Goal: Task Accomplishment & Management: Use online tool/utility

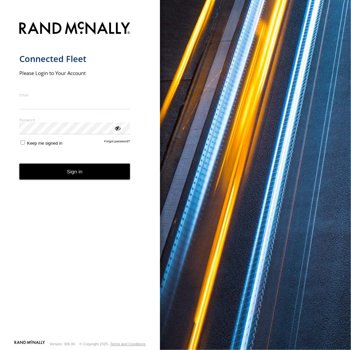
type input "**********"
click at [75, 178] on button "Sign in" at bounding box center [74, 172] width 111 height 16
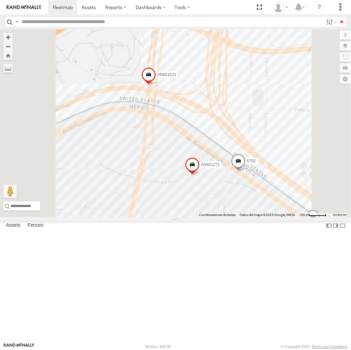
drag, startPoint x: 257, startPoint y: 102, endPoint x: 305, endPoint y: 176, distance: 88.4
click at [305, 176] on div "015910001935363 015910001811580 F2771 AN535203 015910001938748 015910001845018 …" at bounding box center [175, 123] width 351 height 188
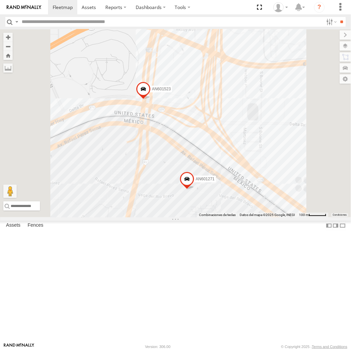
drag, startPoint x: 287, startPoint y: 195, endPoint x: 275, endPoint y: 209, distance: 19.0
click at [275, 209] on div "AN601271 AN601523" at bounding box center [175, 123] width 351 height 188
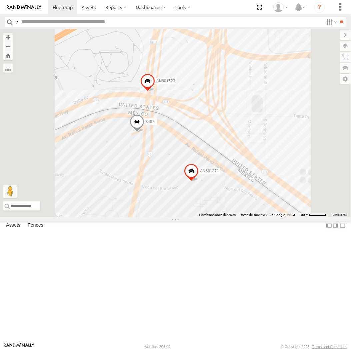
drag, startPoint x: 292, startPoint y: 178, endPoint x: 255, endPoint y: 182, distance: 37.3
click at [255, 182] on div "015910001935363 015910001811580 F2771 AN535575 AN531629 AN5310637 AN538889 558 …" at bounding box center [175, 123] width 351 height 188
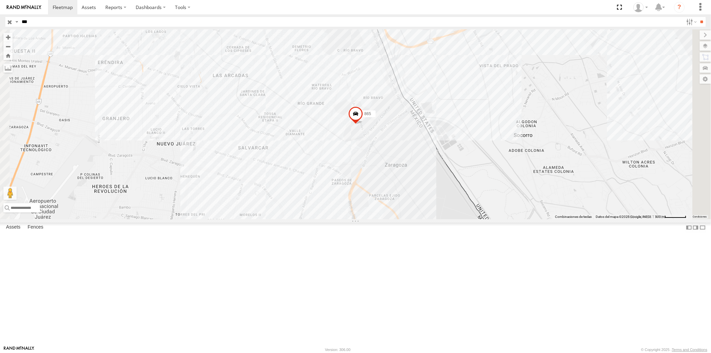
click at [73, 25] on input "***" at bounding box center [351, 22] width 665 height 10
click at [698, 17] on input "**" at bounding box center [702, 22] width 8 height 10
drag, startPoint x: 61, startPoint y: 17, endPoint x: 64, endPoint y: 21, distance: 5.1
click at [61, 17] on header "Search Query Asset ID Asset Label Registration Manufacturer Model VIN Job ID IP" at bounding box center [355, 21] width 711 height 15
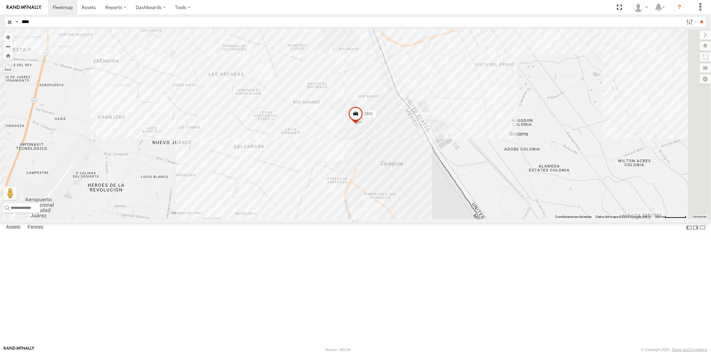
click at [64, 21] on input "****" at bounding box center [351, 22] width 665 height 10
click at [698, 17] on input "**" at bounding box center [702, 22] width 8 height 10
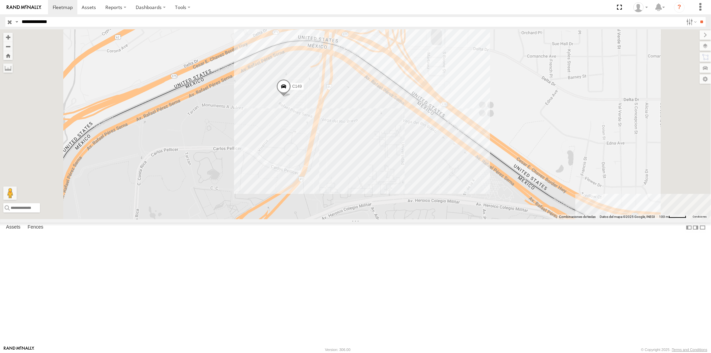
drag, startPoint x: 91, startPoint y: 26, endPoint x: 89, endPoint y: 22, distance: 4.6
click at [91, 26] on input "**********" at bounding box center [351, 22] width 665 height 10
click at [91, 22] on input "**********" at bounding box center [351, 22] width 665 height 10
click at [698, 17] on input "**" at bounding box center [702, 22] width 8 height 10
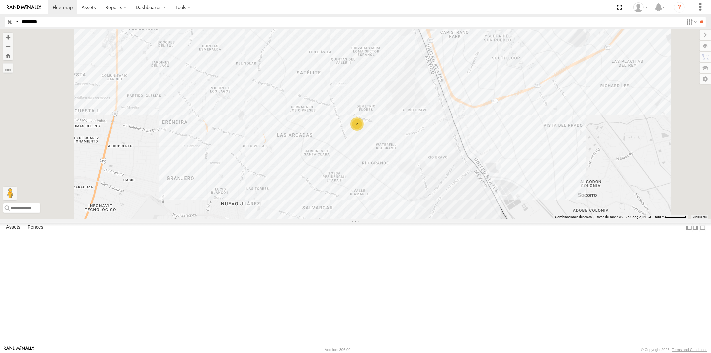
click at [56, 20] on input "********" at bounding box center [351, 22] width 665 height 10
type input "**********"
click at [698, 17] on input "**" at bounding box center [702, 22] width 8 height 10
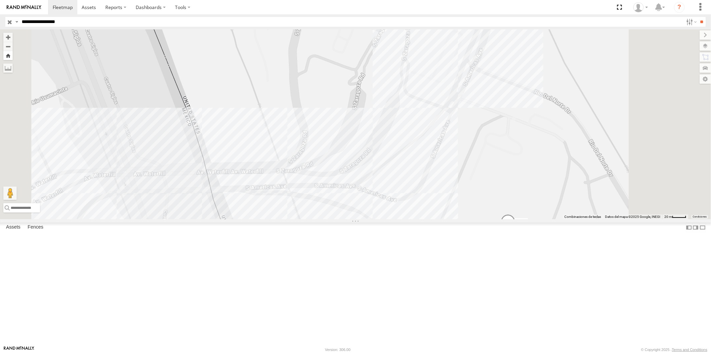
click at [13, 57] on button "Zoom Home" at bounding box center [7, 55] width 9 height 9
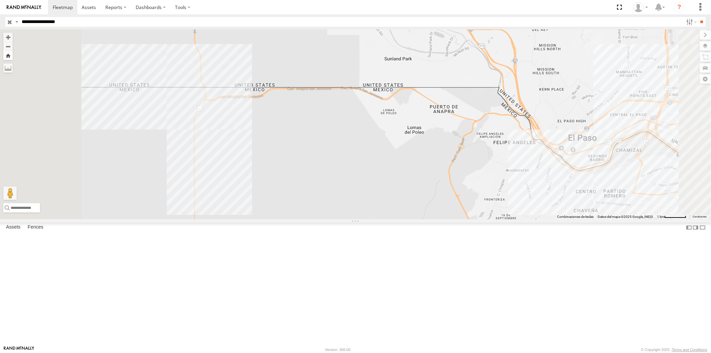
click at [13, 54] on button "Zoom Home" at bounding box center [7, 55] width 9 height 9
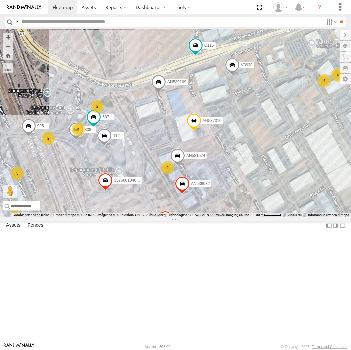
drag, startPoint x: 54, startPoint y: 215, endPoint x: 97, endPoint y: 206, distance: 43.4
click at [95, 207] on div "AN53487 015910001935363 015910001845018 AN531883 015910001811580 ZJ535914 F2771…" at bounding box center [175, 123] width 351 height 188
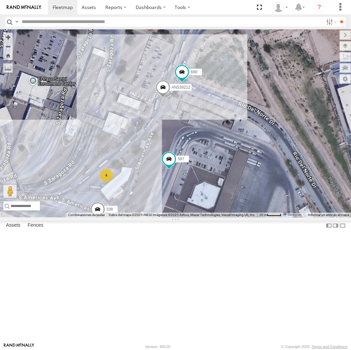
drag, startPoint x: 51, startPoint y: 167, endPoint x: 150, endPoint y: 122, distance: 109.1
click at [150, 122] on div "AN53487 015910001935363 015910001845018 AN531883 015910001811580 ZJ535914 F2771…" at bounding box center [175, 123] width 351 height 188
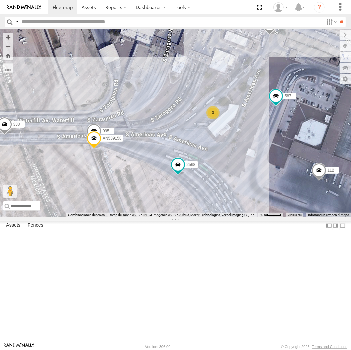
drag, startPoint x: 239, startPoint y: 155, endPoint x: 223, endPoint y: 144, distance: 18.7
click at [223, 148] on div "112 690 AN539158 587 AN539212 338 194 2568 995 3" at bounding box center [175, 123] width 351 height 188
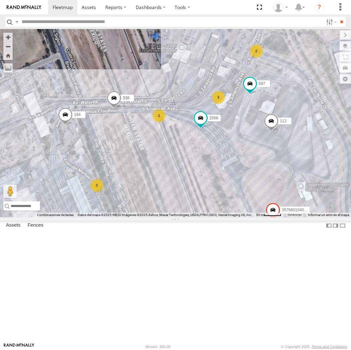
drag, startPoint x: 207, startPoint y: 217, endPoint x: 193, endPoint y: 174, distance: 45.1
click at [193, 174] on div "112 587 338 194 2568 357660104096649 3 2 2 3 AN530804" at bounding box center [175, 123] width 351 height 188
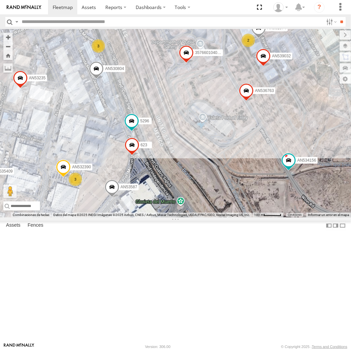
drag, startPoint x: 188, startPoint y: 193, endPoint x: 154, endPoint y: 130, distance: 71.0
click at [154, 130] on div "112 587 338 194 2568 357660104096649 AN530804 3 AN536763 AN532390 AN539032 2 2 …" at bounding box center [175, 123] width 351 height 188
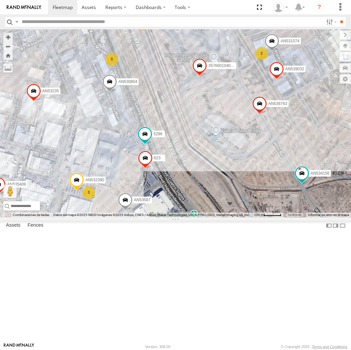
drag, startPoint x: 132, startPoint y: 128, endPoint x: 151, endPoint y: 139, distance: 21.8
click at [151, 139] on div "112 587 338 194 2568 357660104096649 AN530804 3 AN536763 AN532390 AN539032 2 2 …" at bounding box center [175, 123] width 351 height 188
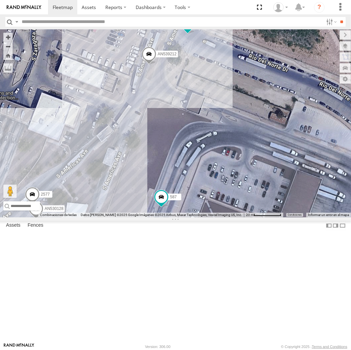
drag, startPoint x: 178, startPoint y: 106, endPoint x: 188, endPoint y: 153, distance: 48.0
click at [188, 153] on div "112 587 338 194 2568 357660104096649 AN530804 AN536763 AN532390 AN539032 AN5315…" at bounding box center [175, 123] width 351 height 188
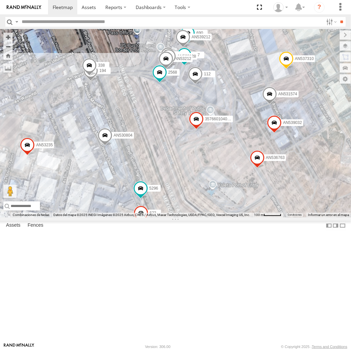
drag, startPoint x: 58, startPoint y: 253, endPoint x: 190, endPoint y: 147, distance: 169.6
click at [190, 147] on div "112 587 338 194 2568 357660104096649 AN530804 AN536763 AN532390 AN539032 AN5315…" at bounding box center [175, 123] width 351 height 188
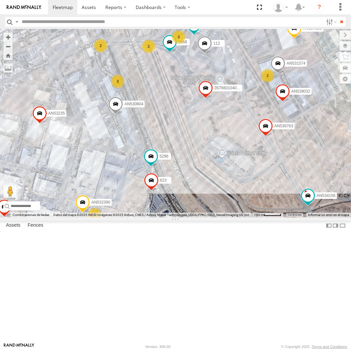
click at [180, 189] on div "112 587 2568 357660104096649 AN530804 AN536763 AN532390 AN539032 AN531574 AN535…" at bounding box center [175, 123] width 351 height 188
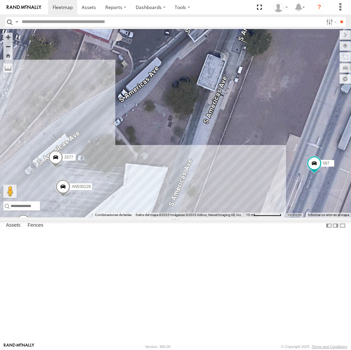
drag, startPoint x: 254, startPoint y: 181, endPoint x: 194, endPoint y: 208, distance: 65.5
click at [194, 208] on div "357660104096649 AN539032 4093 AN536462 AN535409 AN537310 623 V3938 5938 6310 33…" at bounding box center [175, 123] width 351 height 188
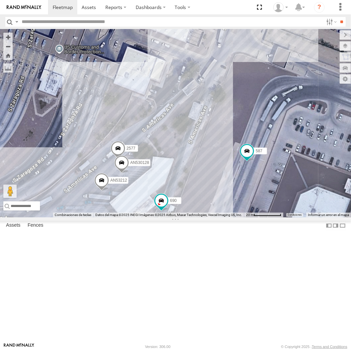
drag, startPoint x: 264, startPoint y: 187, endPoint x: 191, endPoint y: 204, distance: 74.8
click at [191, 204] on div "357660104096649 AN539032 4093 AN536462 AN535409 AN537310 623 V3938 5938 6310 33…" at bounding box center [175, 123] width 351 height 188
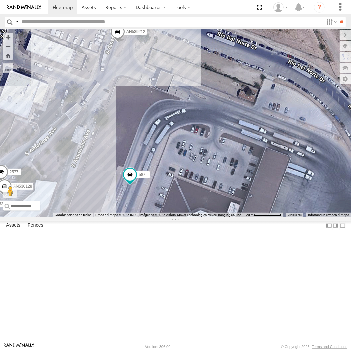
drag, startPoint x: 232, startPoint y: 202, endPoint x: 193, endPoint y: 198, distance: 38.9
click at [192, 202] on div "357660104096649 AN539032 4093 AN536462 AN535409 AN537310 623 V3938 5938 6310 33…" at bounding box center [175, 123] width 351 height 188
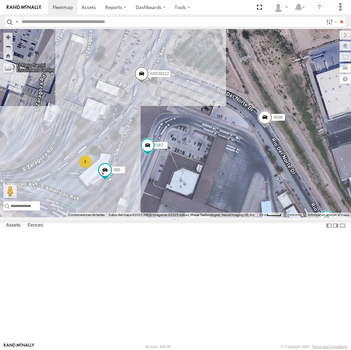
drag, startPoint x: 235, startPoint y: 227, endPoint x: 207, endPoint y: 211, distance: 32.4
click at [207, 212] on div "357660104096649 AN539032 4093 AN536462 AN535409 AN537310 623 V3938 5938 6310 33…" at bounding box center [175, 123] width 351 height 188
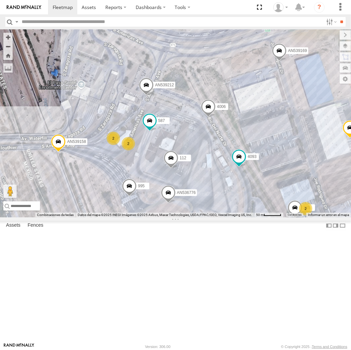
drag, startPoint x: 225, startPoint y: 269, endPoint x: 97, endPoint y: 309, distance: 133.8
click at [207, 203] on div "357660104096649 AN539032 4093 AN536462 AN535409 AN537310 623 V3938 5938 6310 33…" at bounding box center [175, 123] width 351 height 188
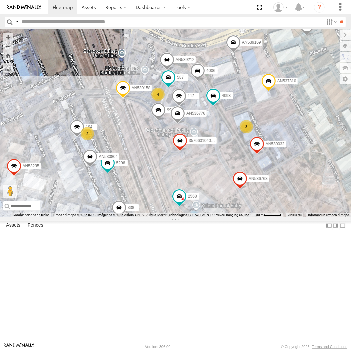
drag, startPoint x: 150, startPoint y: 275, endPoint x: 146, endPoint y: 204, distance: 70.5
click at [146, 204] on div "357660104096649 AN539032 4093 AN536462 AN535409 AN537310 623 V3938 5938 6310 33…" at bounding box center [175, 123] width 351 height 188
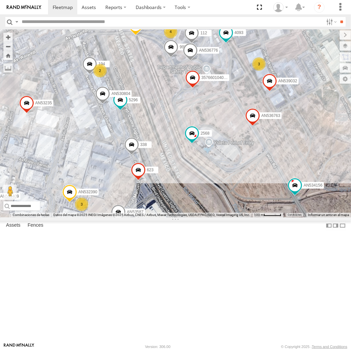
drag, startPoint x: 131, startPoint y: 244, endPoint x: 168, endPoint y: 160, distance: 91.4
click at [168, 160] on div "357660104096649 AN539032 4093 AN536462 AN535409 AN537310 623 V3938 5938 6310 33…" at bounding box center [175, 123] width 351 height 188
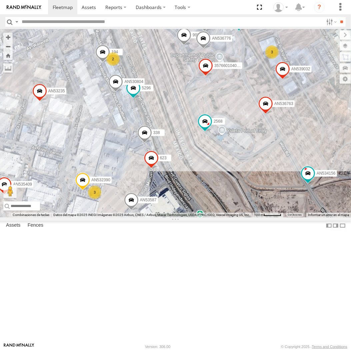
drag, startPoint x: 167, startPoint y: 161, endPoint x: 173, endPoint y: 159, distance: 6.2
click at [173, 159] on div "357660104096649 AN539032 4093 AN536462 AN535409 AN537310 623 V3938 5938 6310 33…" at bounding box center [175, 123] width 351 height 188
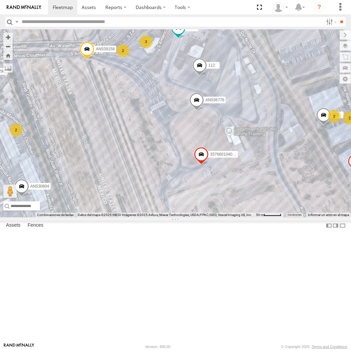
drag, startPoint x: 210, startPoint y: 64, endPoint x: 208, endPoint y: 149, distance: 84.7
click at [208, 149] on div "112 357660104096649 AN536776 AN536763 AN532390 AN539032 690 AN539158 587 AN5308…" at bounding box center [175, 123] width 351 height 188
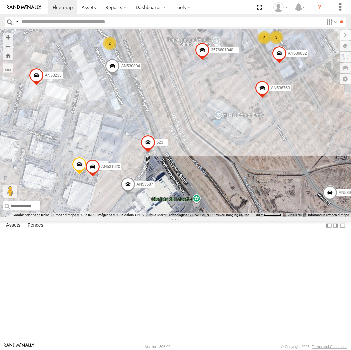
drag, startPoint x: 146, startPoint y: 183, endPoint x: 172, endPoint y: 109, distance: 77.7
click at [172, 109] on div "112 357660104096649 AN536776 AN536763 4006 AN532390 AN538348 AN539032 AN539215 …" at bounding box center [175, 123] width 351 height 188
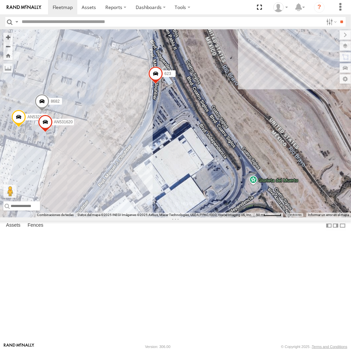
drag, startPoint x: 103, startPoint y: 282, endPoint x: 138, endPoint y: 248, distance: 48.1
click at [138, 217] on div "112 357660104096649 AN536776 AN536763 4006 AN532390 AN538348 AN539032 AN539215 …" at bounding box center [175, 123] width 351 height 188
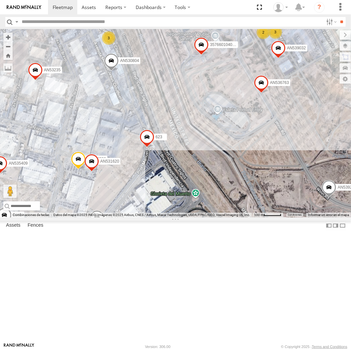
drag, startPoint x: 136, startPoint y: 116, endPoint x: 138, endPoint y: 208, distance: 92.1
click at [138, 208] on div "112 357660104096649 AN536776 AN536763 AN532390 AN539032 AN539158 AN539215 587 8…" at bounding box center [175, 123] width 351 height 188
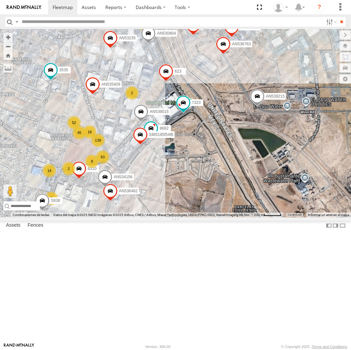
drag, startPoint x: 170, startPoint y: 84, endPoint x: 169, endPoint y: 96, distance: 12.1
click at [169, 97] on div "AN53487 AN535203 015910001935363 015910001938748 AN531883 015910001811580 ZJ535…" at bounding box center [175, 123] width 351 height 188
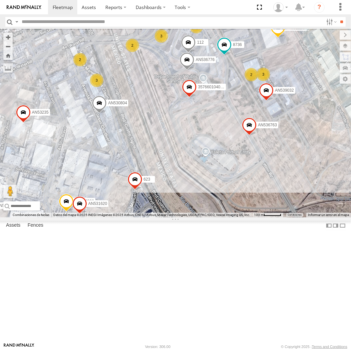
drag, startPoint x: 173, startPoint y: 87, endPoint x: 144, endPoint y: 149, distance: 68.8
click at [144, 149] on div "AN53487 AN535203 015910001935363 015910001938748 AN531883 015910001811580 ZJ535…" at bounding box center [175, 123] width 351 height 188
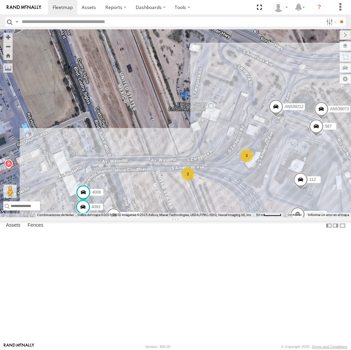
drag, startPoint x: 257, startPoint y: 261, endPoint x: 218, endPoint y: 208, distance: 66.0
click at [218, 209] on div "AN53487 AN535203 015910001935363 015910001938748 AN531883 015910001811580 ZJ535…" at bounding box center [175, 123] width 351 height 188
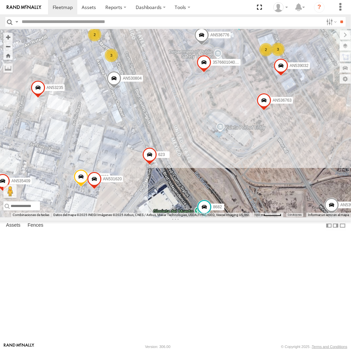
drag, startPoint x: 230, startPoint y: 248, endPoint x: 174, endPoint y: 118, distance: 141.6
click at [174, 118] on div "AN53487 AN535203 015910001935363 015910001938748 AN531883 015910001811580 ZJ535…" at bounding box center [175, 123] width 351 height 188
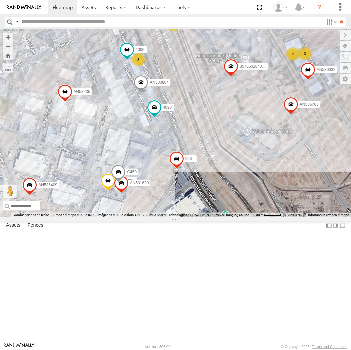
drag, startPoint x: 226, startPoint y: 234, endPoint x: 185, endPoint y: 251, distance: 44.8
click at [185, 217] on div "112 357660104096649 AN536776 AN536763 4006 AN532390 AN539032 AN539215 8682 4093…" at bounding box center [175, 123] width 351 height 188
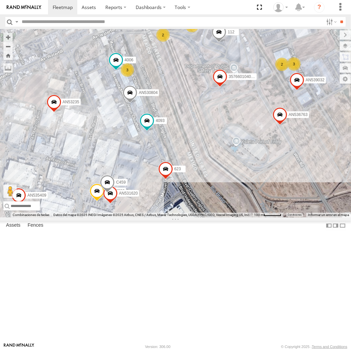
drag, startPoint x: 193, startPoint y: 181, endPoint x: 183, endPoint y: 189, distance: 13.0
click at [183, 189] on div "112 357660104096649 AN536776 AN536763 4006 AN532390 AN539032 AN539215 8682 4093…" at bounding box center [175, 123] width 351 height 188
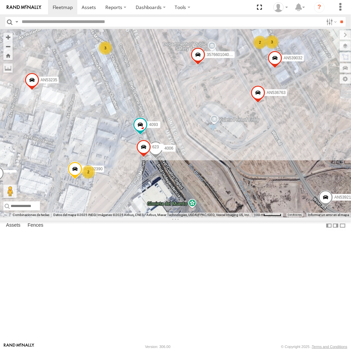
drag, startPoint x: 138, startPoint y: 157, endPoint x: 144, endPoint y: 103, distance: 54.8
click at [144, 103] on div "AN53487 AN535203 015910001935363 015910001938748 015910001811580 ZJ535914 F2771…" at bounding box center [175, 123] width 351 height 188
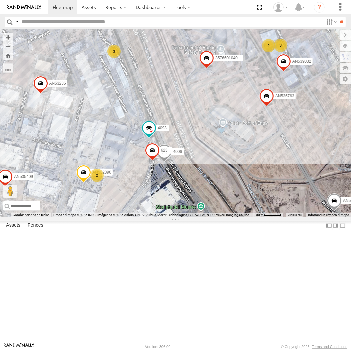
drag, startPoint x: 144, startPoint y: 103, endPoint x: 174, endPoint y: 123, distance: 36.2
click at [174, 123] on div "AN53487 AN535203 015910001935363 015910001938748 015910001811580 ZJ535914 F2771…" at bounding box center [175, 123] width 351 height 188
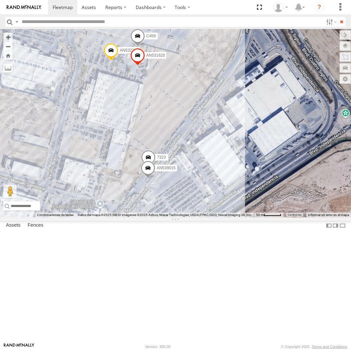
drag, startPoint x: 222, startPoint y: 166, endPoint x: 211, endPoint y: 189, distance: 26.1
click at [211, 189] on div "AN53487 AN535203 015910001935363 015910001938748 015910001811580 ZJ535914 F2771…" at bounding box center [175, 123] width 351 height 188
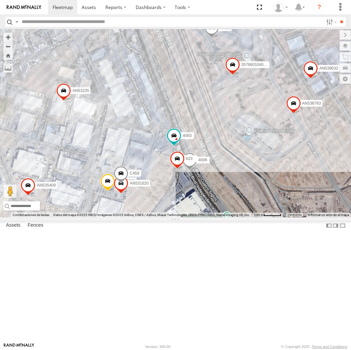
drag, startPoint x: 217, startPoint y: 181, endPoint x: 174, endPoint y: 257, distance: 87.2
click at [174, 217] on div "AN53487 AN535203 015910001935363 015910001938748 015910001811580 ZJ535914 F2771…" at bounding box center [175, 123] width 351 height 188
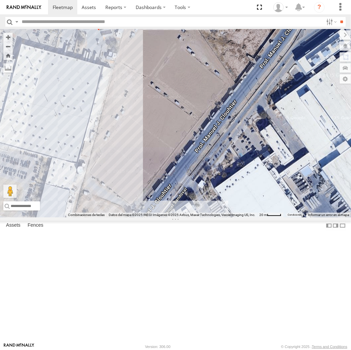
drag, startPoint x: 156, startPoint y: 287, endPoint x: 145, endPoint y: 191, distance: 96.7
click at [145, 192] on div "AN53487 AN535203 015910001935363 015910001938748 015910001811580 ZJ535914 F2771…" at bounding box center [175, 123] width 351 height 188
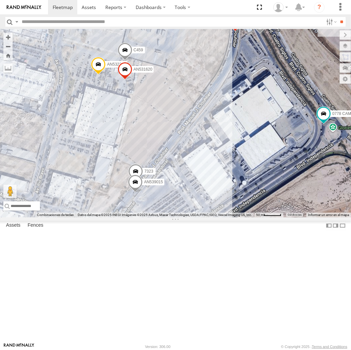
drag, startPoint x: 211, startPoint y: 162, endPoint x: 194, endPoint y: 190, distance: 32.9
click at [195, 188] on div "AN53487 AN535203 015910001935363 015910001938748 015910001811580 ZJ535914 F2771…" at bounding box center [175, 123] width 351 height 188
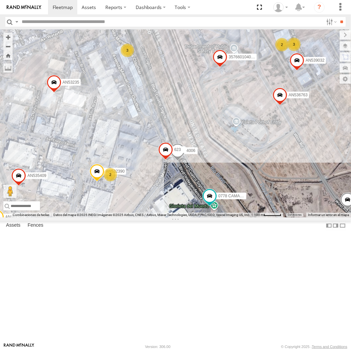
drag, startPoint x: 209, startPoint y: 182, endPoint x: 168, endPoint y: 250, distance: 79.1
click at [168, 217] on div "AN53487 AN535203 015910001935363 015910001938748 015910001811580 ZJ535914 F2771…" at bounding box center [175, 123] width 351 height 188
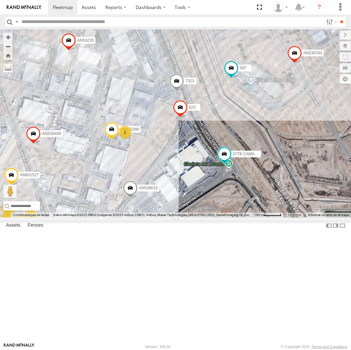
drag, startPoint x: 157, startPoint y: 285, endPoint x: 108, endPoint y: 228, distance: 75.7
click at [195, 217] on div "112 357660104096649 AN536763 4006 AN532390 AN539032 AN539158 AN539215 587 AN601…" at bounding box center [175, 123] width 351 height 188
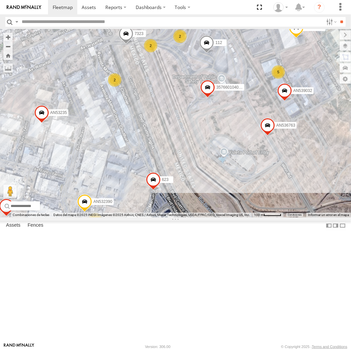
drag, startPoint x: 165, startPoint y: 177, endPoint x: 190, endPoint y: 120, distance: 62.1
click at [190, 120] on div "AN535203 015910001935363 015910001938748 015910001811580 ZJ535914 F2771 AN53866…" at bounding box center [175, 123] width 351 height 188
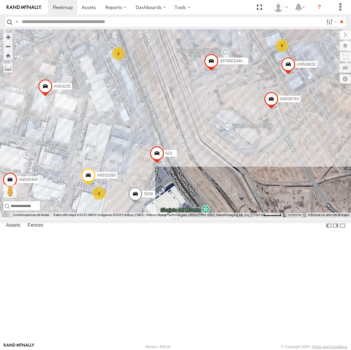
drag, startPoint x: 173, startPoint y: 162, endPoint x: 176, endPoint y: 139, distance: 23.2
click at [176, 139] on div "AN535203 015910001935363 015910001938748 015910001811580 ZJ535914 F2771 AN53866…" at bounding box center [175, 123] width 351 height 188
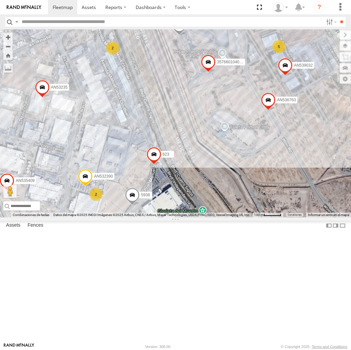
drag, startPoint x: 174, startPoint y: 112, endPoint x: 169, endPoint y: 123, distance: 12.3
click at [169, 123] on div "112 357660104096649 AN536763 AN532390 AN539032 7323 AN531917 AN535409 AN537310 …" at bounding box center [175, 123] width 351 height 188
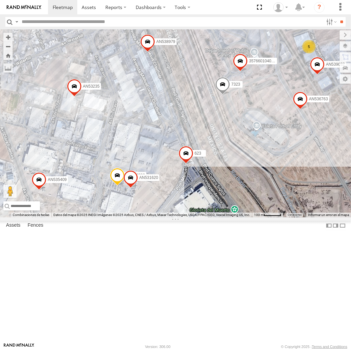
drag, startPoint x: 174, startPoint y: 227, endPoint x: 171, endPoint y: 127, distance: 99.7
click at [171, 127] on div "AN537150 AN535203 015910001935363 015910001938748 015910001811580 ZJ535914 F277…" at bounding box center [175, 123] width 351 height 188
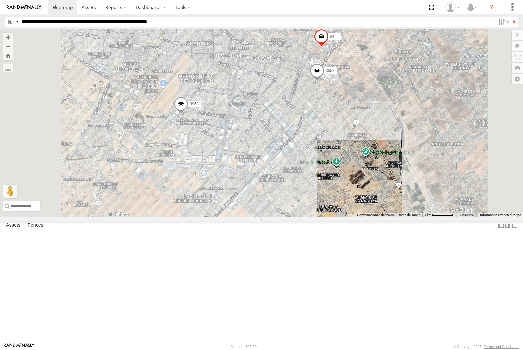
click at [101, 18] on input "**********" at bounding box center [257, 22] width 477 height 10
click at [510, 17] on input "**" at bounding box center [514, 22] width 8 height 10
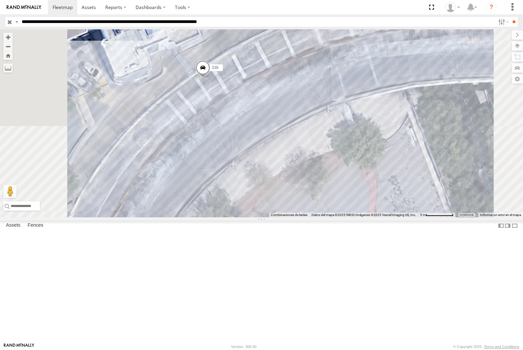
drag, startPoint x: 87, startPoint y: 22, endPoint x: 101, endPoint y: 44, distance: 26.4
click at [87, 22] on input "**********" at bounding box center [257, 22] width 477 height 10
click at [510, 17] on input "**" at bounding box center [514, 22] width 8 height 10
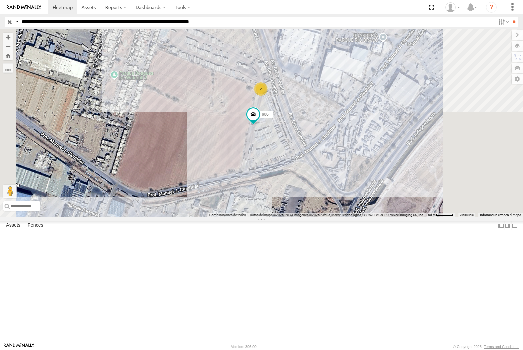
scroll to position [30, 0]
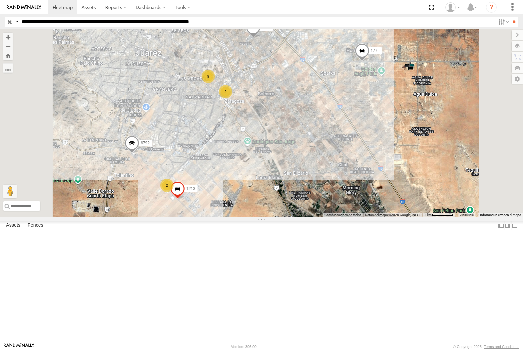
click at [138, 24] on input "**********" at bounding box center [257, 22] width 477 height 10
type input "**********"
click at [510, 17] on input "**" at bounding box center [514, 22] width 8 height 10
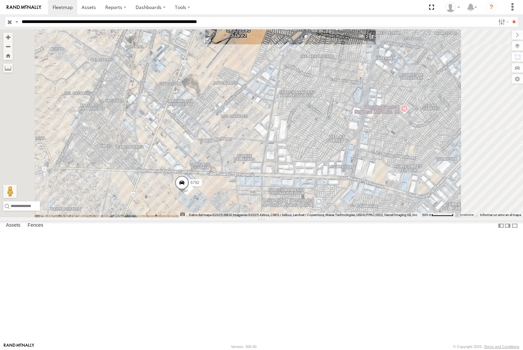
click at [189, 193] on span at bounding box center [182, 184] width 15 height 18
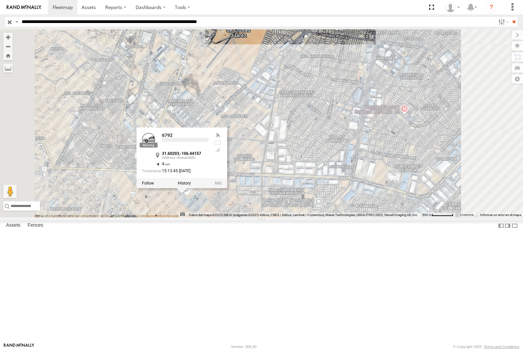
click at [191, 186] on label at bounding box center [184, 183] width 13 height 5
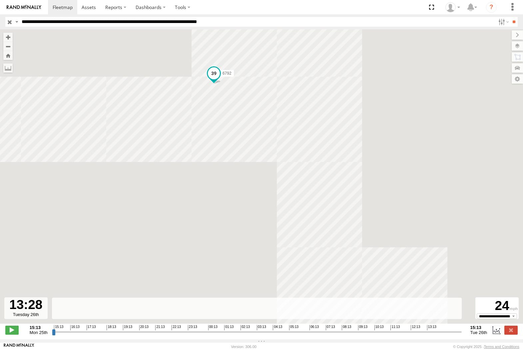
drag, startPoint x: 459, startPoint y: 335, endPoint x: 355, endPoint y: 234, distance: 145.3
click at [429, 331] on input "range" at bounding box center [257, 332] width 410 height 6
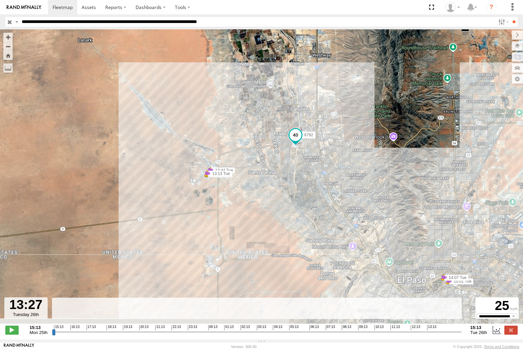
drag, startPoint x: 322, startPoint y: 242, endPoint x: 253, endPoint y: 128, distance: 133.5
click at [253, 128] on div "6792 15:14 Mon 15:14 Mon 16:08 Mon 16:08 Mon 09:10 Tue 09:15 Tue 09:15 Tue 09:5…" at bounding box center [261, 179] width 523 height 301
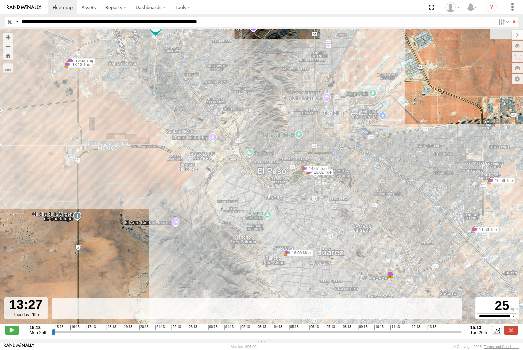
drag, startPoint x: 353, startPoint y: 252, endPoint x: 233, endPoint y: 177, distance: 141.3
click at [233, 177] on div "6792 15:14 Mon 15:14 Mon 16:08 Mon 16:08 Mon 09:10 Tue 09:15 Tue 09:15 Tue 09:5…" at bounding box center [261, 179] width 523 height 301
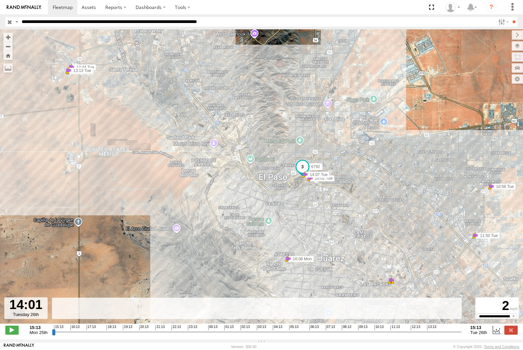
drag, startPoint x: 430, startPoint y: 337, endPoint x: 439, endPoint y: 339, distance: 9.1
type input "**********"
click at [439, 335] on input "range" at bounding box center [257, 332] width 410 height 6
drag, startPoint x: 225, startPoint y: 26, endPoint x: 226, endPoint y: 29, distance: 3.7
click at [225, 26] on input "**********" at bounding box center [257, 22] width 477 height 10
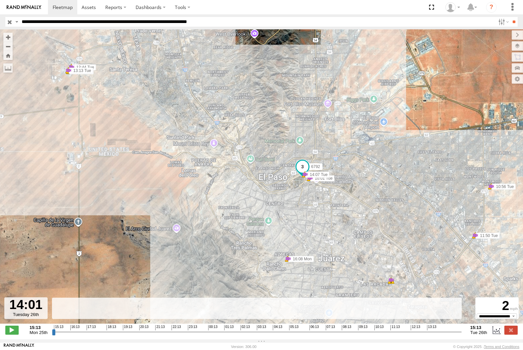
type input "**********"
click at [510, 17] on input "**" at bounding box center [514, 22] width 8 height 10
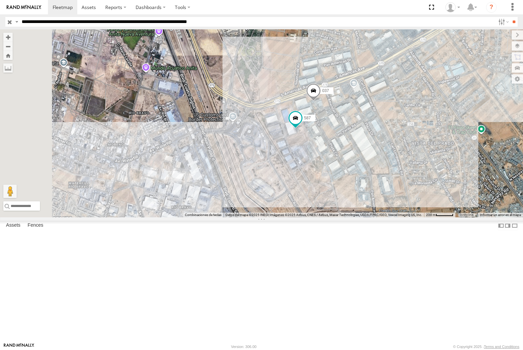
drag, startPoint x: 247, startPoint y: 239, endPoint x: 309, endPoint y: 195, distance: 76.5
click at [309, 195] on div "467 3915 177 5296 587 037" at bounding box center [261, 123] width 523 height 188
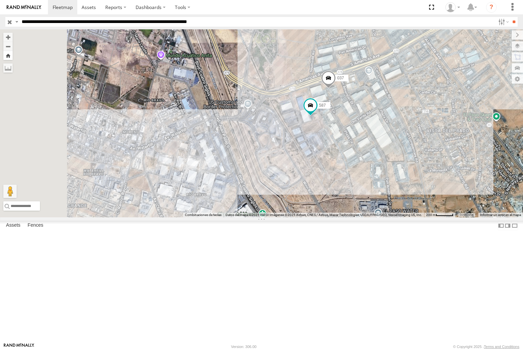
click at [13, 52] on button "Zoom Home" at bounding box center [7, 55] width 9 height 9
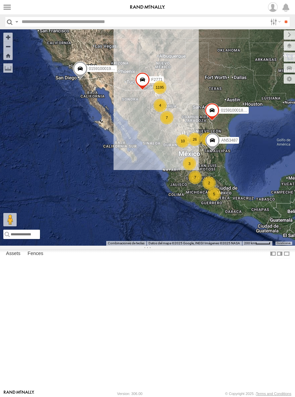
select select "**********"
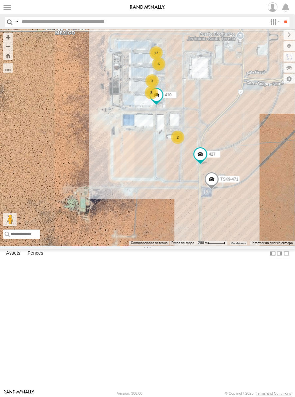
drag, startPoint x: 202, startPoint y: 277, endPoint x: 178, endPoint y: 298, distance: 31.7
click at [178, 246] on div "427 TSK9-471 17 6 3 3 410 2 0054 AN534992" at bounding box center [147, 137] width 295 height 216
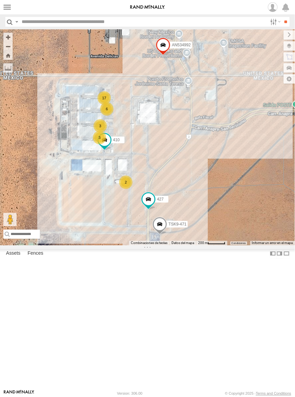
drag, startPoint x: 225, startPoint y: 202, endPoint x: 171, endPoint y: 246, distance: 69.5
click at [171, 246] on div "427 TSK9-471 17 6 3 3 410 2 0054 AN534992" at bounding box center [147, 137] width 295 height 216
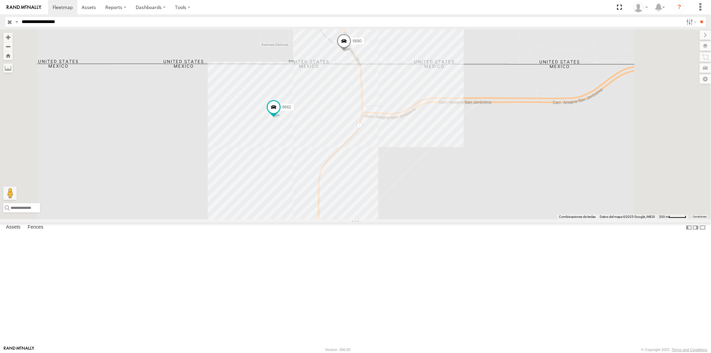
click at [75, 27] on header "Search Query Asset ID Asset Label Registration Manufacturer Model VIN Job ID IP" at bounding box center [355, 21] width 711 height 15
click at [80, 24] on input "**********" at bounding box center [351, 22] width 665 height 10
type input "**********"
click at [698, 17] on input "**" at bounding box center [702, 22] width 8 height 10
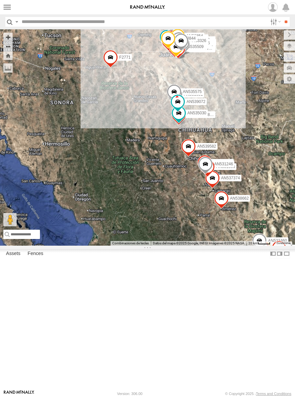
select select "**********"
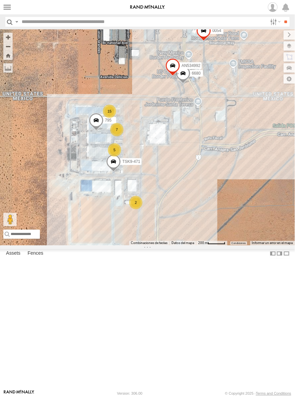
drag, startPoint x: 161, startPoint y: 130, endPoint x: 160, endPoint y: 173, distance: 43.0
click at [160, 173] on div "AN537150 AN530042 AN531952 AN53487 AN532622 AN53295 AN531615 AN535030 AN538092 …" at bounding box center [147, 137] width 295 height 216
click at [207, 246] on div "8662 896 0054 7169 TSK9-471 AN534992 6680 15 6 2 2 2" at bounding box center [147, 137] width 295 height 216
